Goal: Information Seeking & Learning: Learn about a topic

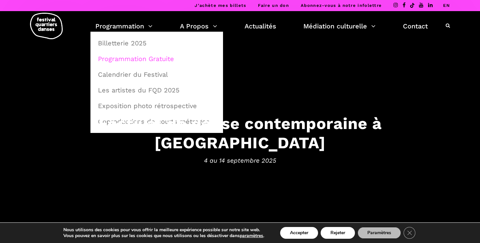
click at [133, 60] on link "Programmation Gratuite" at bounding box center [156, 58] width 125 height 15
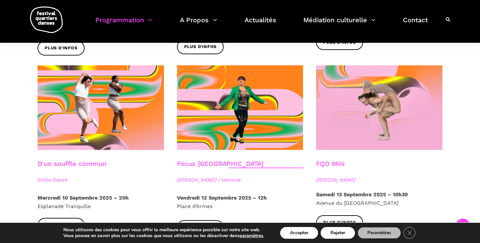
scroll to position [710, 0]
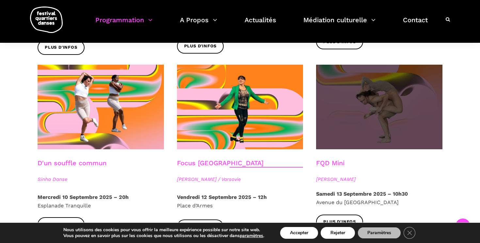
click at [353, 128] on span at bounding box center [379, 107] width 126 height 85
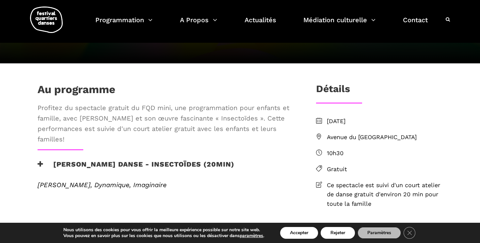
scroll to position [95, 0]
